Goal: Information Seeking & Learning: Learn about a topic

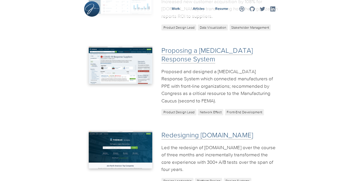
click at [214, 94] on p "Proposed and designed a [MEDICAL_DATA] Response System which connected manufact…" at bounding box center [219, 86] width 116 height 37
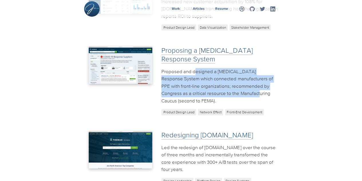
drag, startPoint x: 0, startPoint y: 0, endPoint x: 198, endPoint y: 71, distance: 210.0
click at [198, 71] on p "Proposed and designed a [MEDICAL_DATA] Response System which connected manufact…" at bounding box center [219, 86] width 116 height 37
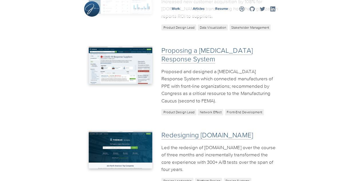
click at [198, 71] on p "Proposed and designed a [MEDICAL_DATA] Response System which connected manufact…" at bounding box center [219, 86] width 116 height 37
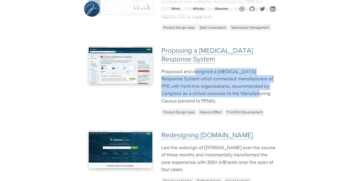
drag, startPoint x: 198, startPoint y: 71, endPoint x: 207, endPoint y: 93, distance: 23.6
click at [207, 93] on p "Proposed and designed a [MEDICAL_DATA] Response System which connected manufact…" at bounding box center [219, 86] width 116 height 37
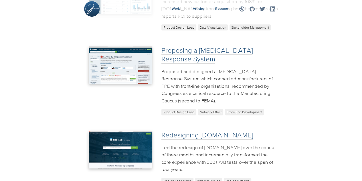
click at [207, 93] on p "Proposed and designed a [MEDICAL_DATA] Response System which connected manufact…" at bounding box center [219, 86] width 116 height 37
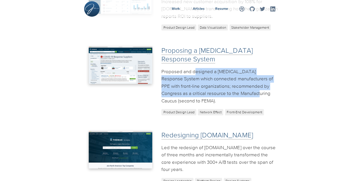
drag, startPoint x: 207, startPoint y: 93, endPoint x: 197, endPoint y: 74, distance: 21.8
click at [197, 74] on p "Proposed and designed a [MEDICAL_DATA] Response System which connected manufact…" at bounding box center [219, 86] width 116 height 37
click at [162, 92] on p "Proposed and designed a [MEDICAL_DATA] Response System which connected manufact…" at bounding box center [219, 86] width 116 height 37
